Goal: Information Seeking & Learning: Learn about a topic

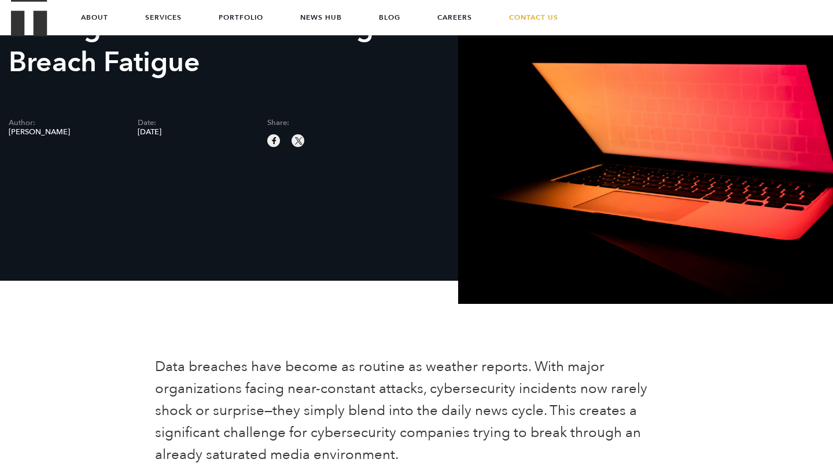
scroll to position [16, 0]
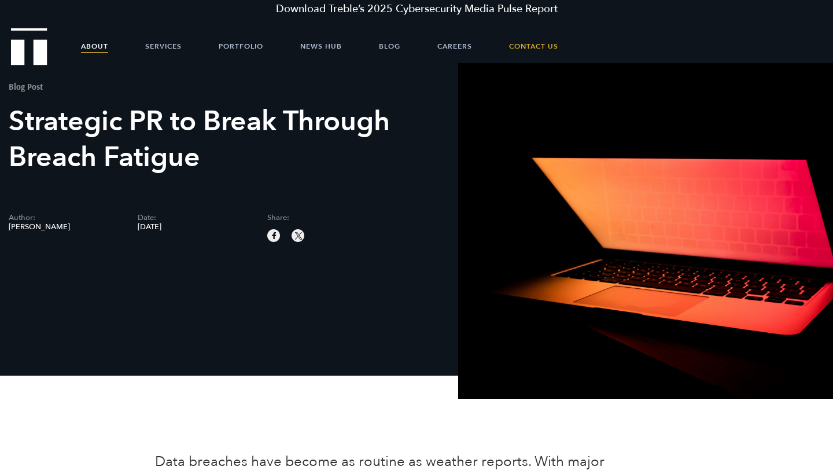
click at [94, 47] on link "About" at bounding box center [94, 46] width 27 height 35
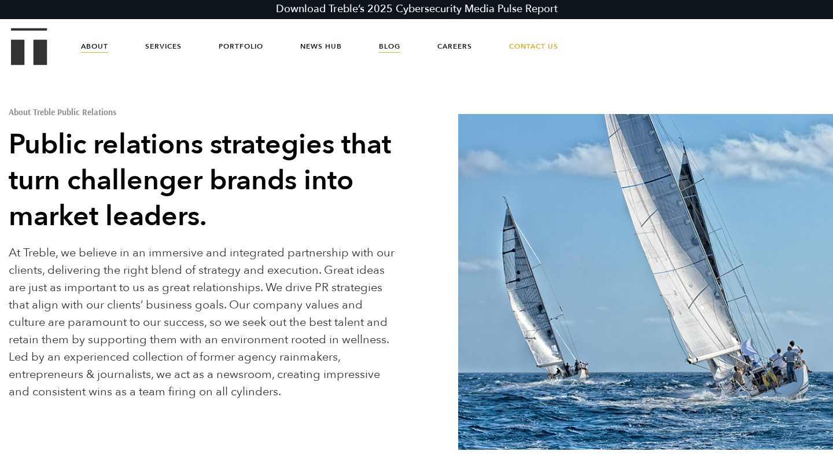
click at [384, 45] on link "Blog" at bounding box center [389, 46] width 21 height 35
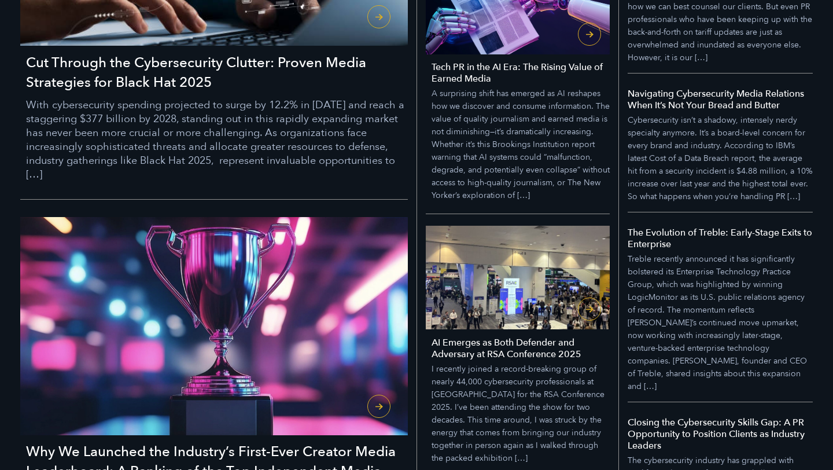
scroll to position [868, 0]
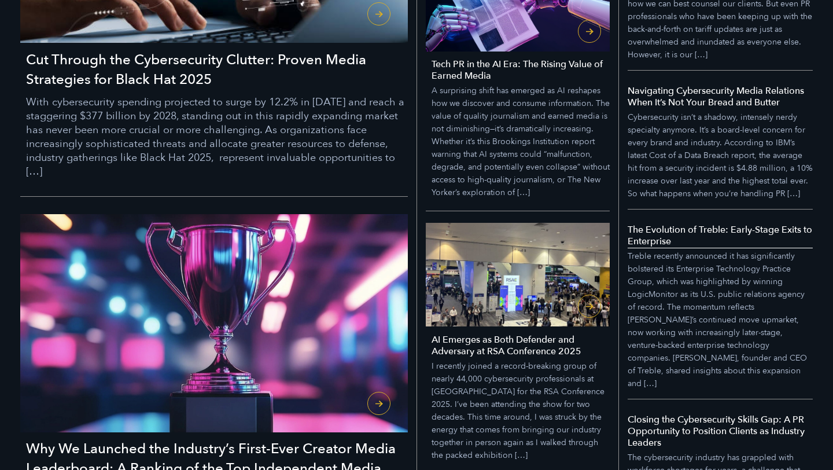
click at [663, 239] on h5 "The Evolution of Treble: Early-Stage Exits to Enterprise" at bounding box center [720, 235] width 185 height 23
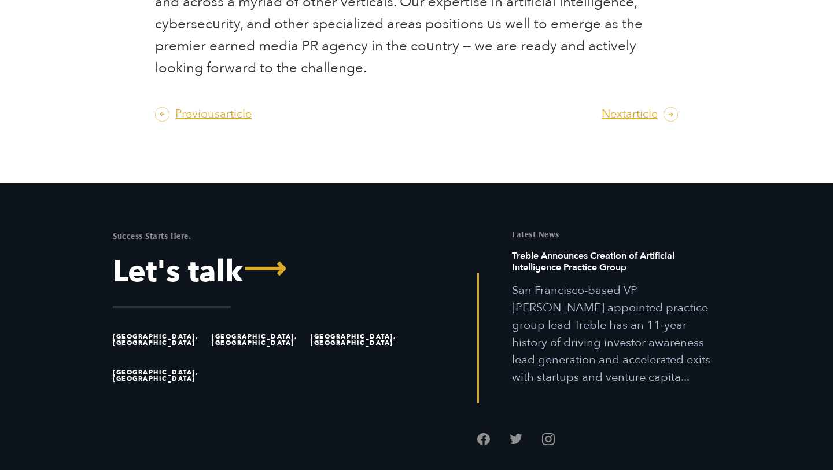
scroll to position [2725, 0]
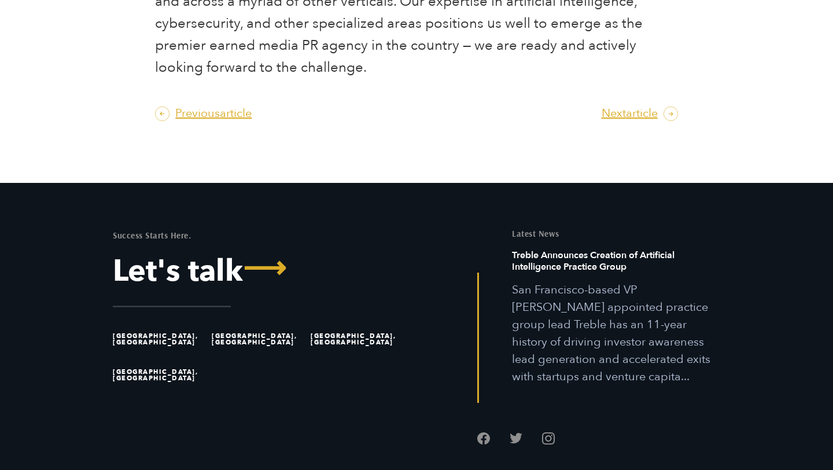
click at [572, 249] on h6 "Treble Announces Creation of Artificial Intelligence Practice Group" at bounding box center [616, 265] width 208 height 32
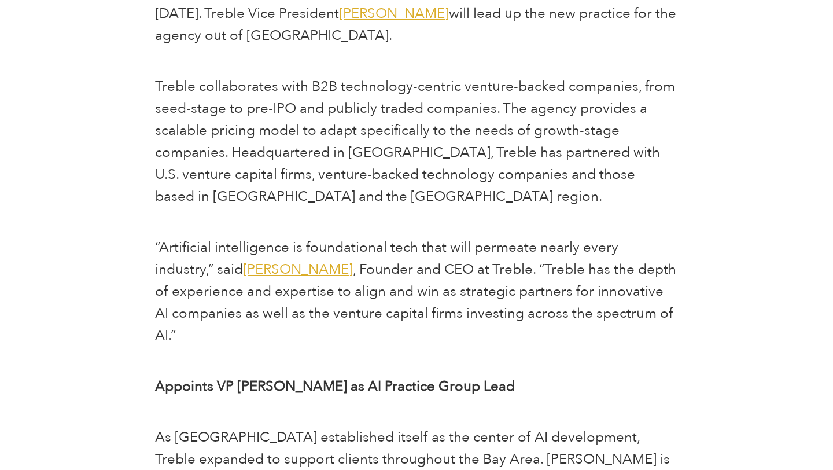
scroll to position [683, 0]
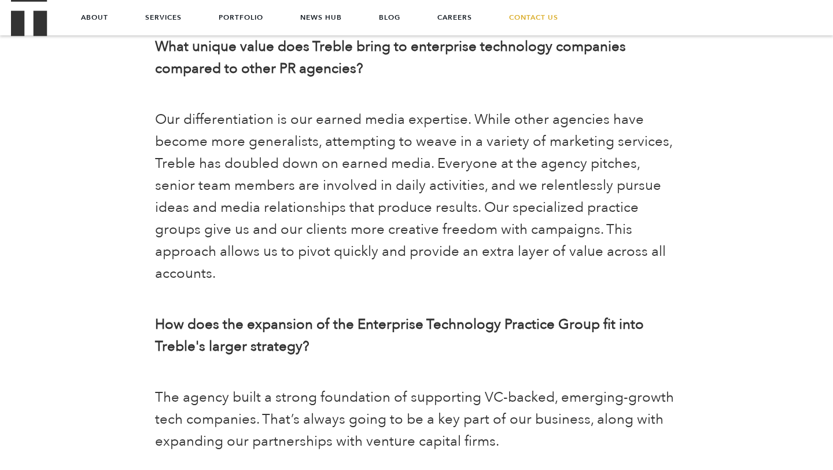
scroll to position [1739, 0]
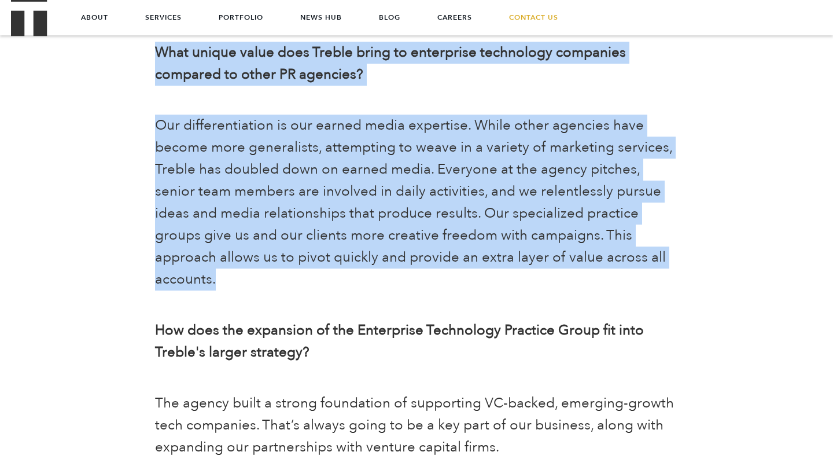
drag, startPoint x: 134, startPoint y: 96, endPoint x: 224, endPoint y: 257, distance: 184.9
